Goal: Task Accomplishment & Management: Use online tool/utility

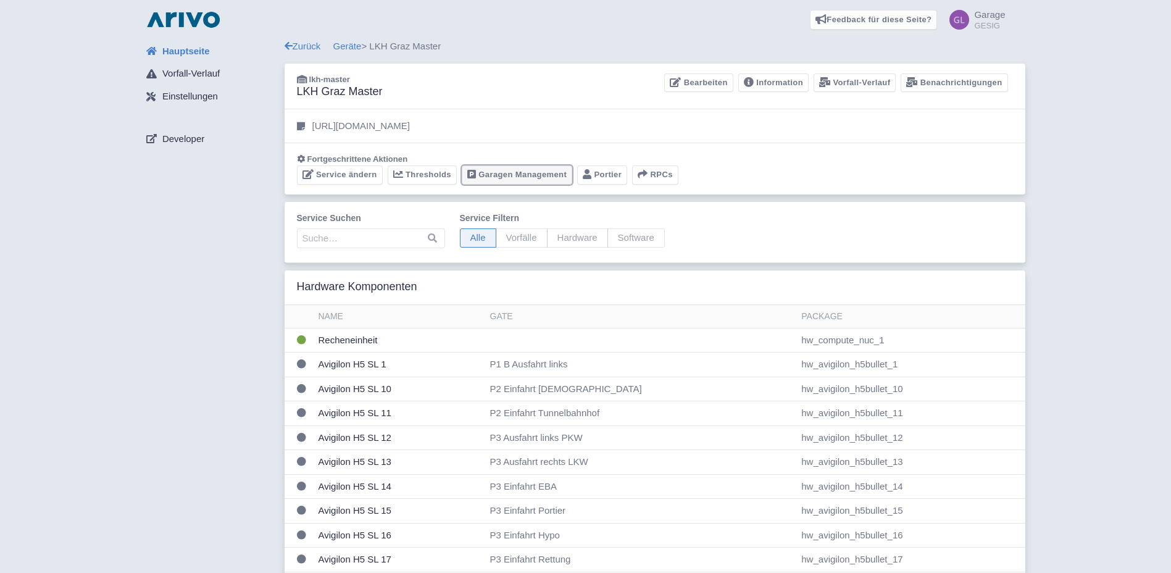
click at [513, 172] on link "Garagen Management" at bounding box center [517, 174] width 111 height 19
click at [510, 174] on link "Garagen Management" at bounding box center [517, 174] width 111 height 19
